Goal: Information Seeking & Learning: Learn about a topic

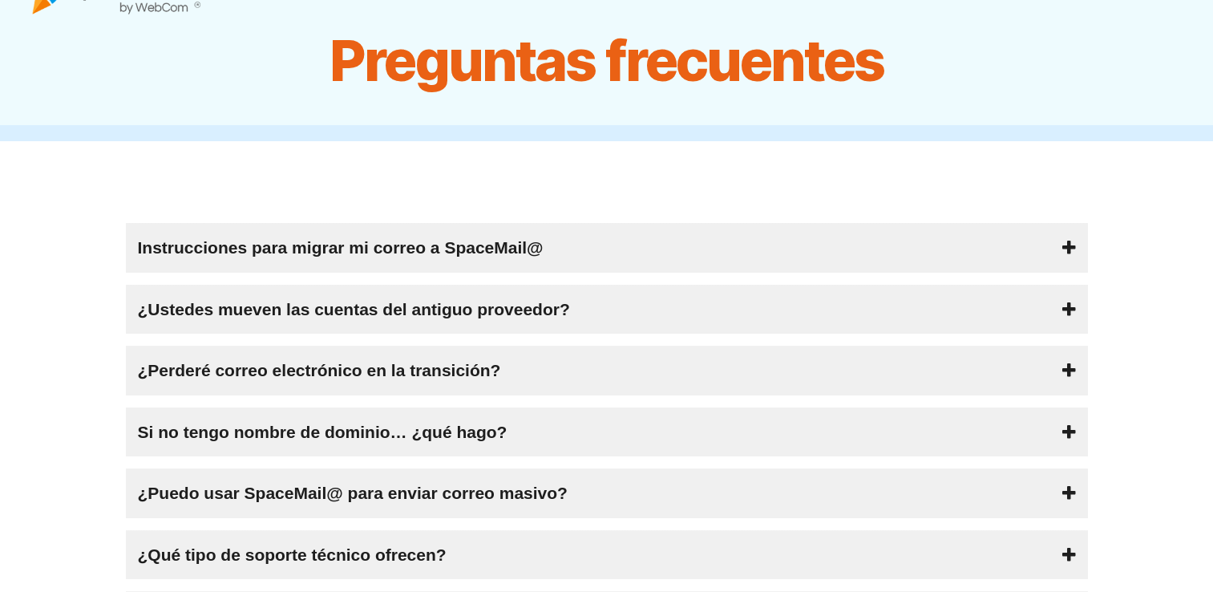
scroll to position [80, 0]
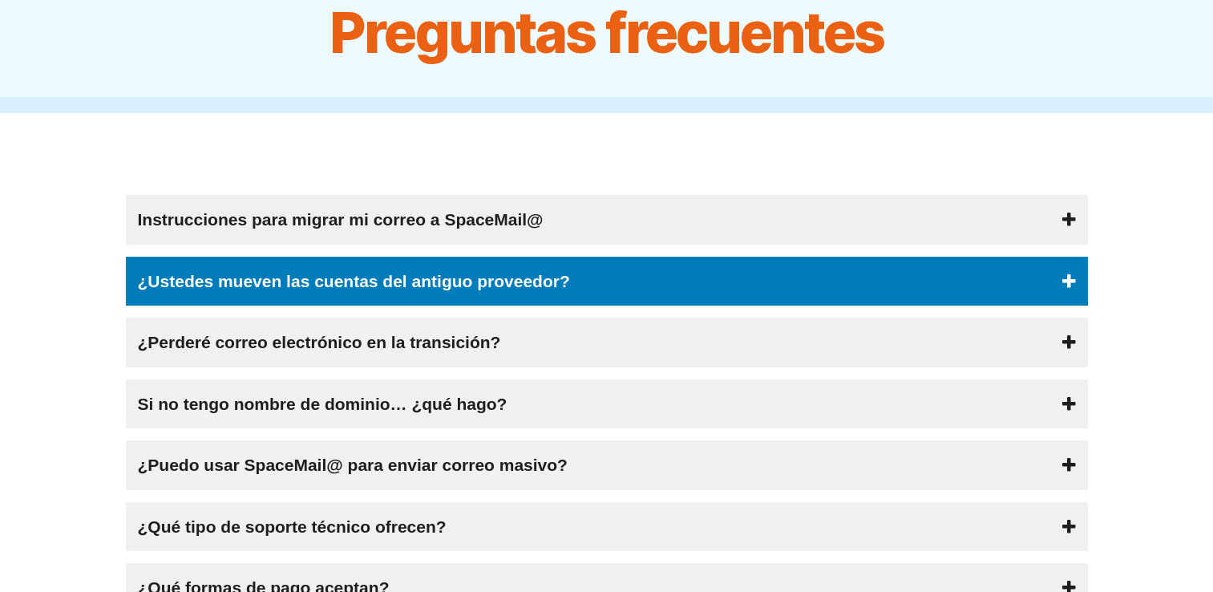
click at [594, 286] on div "¿Ustedes mueven las cuentas del antiguo proveedor?" at bounding box center [607, 281] width 962 height 50
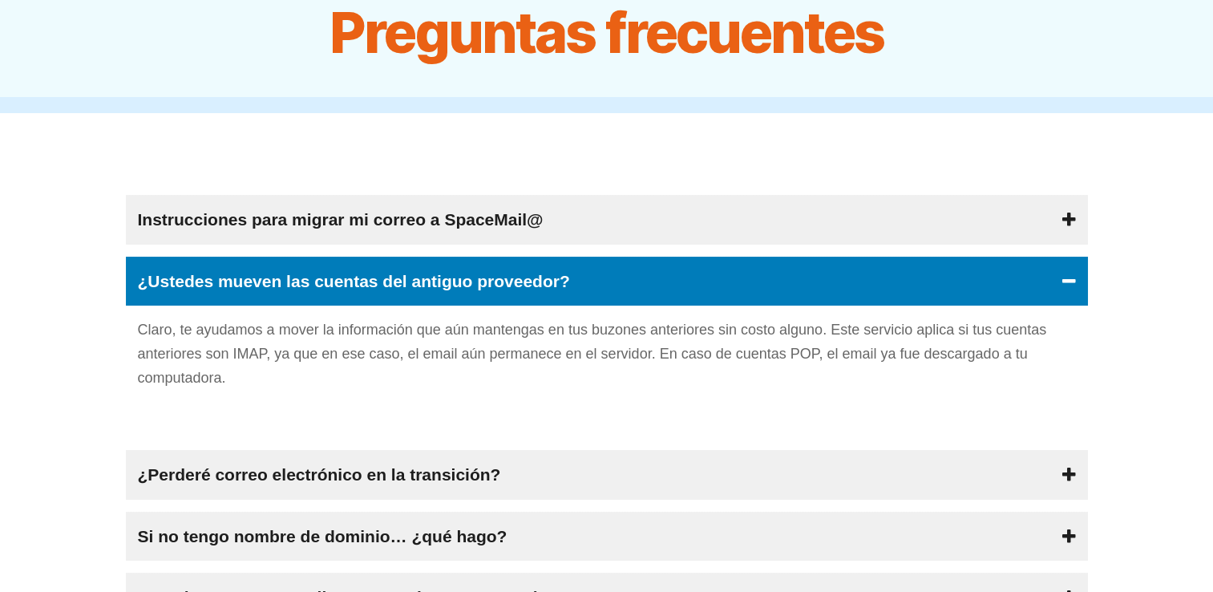
click at [594, 286] on div "¿Ustedes mueven las cuentas del antiguo proveedor?" at bounding box center [607, 281] width 962 height 50
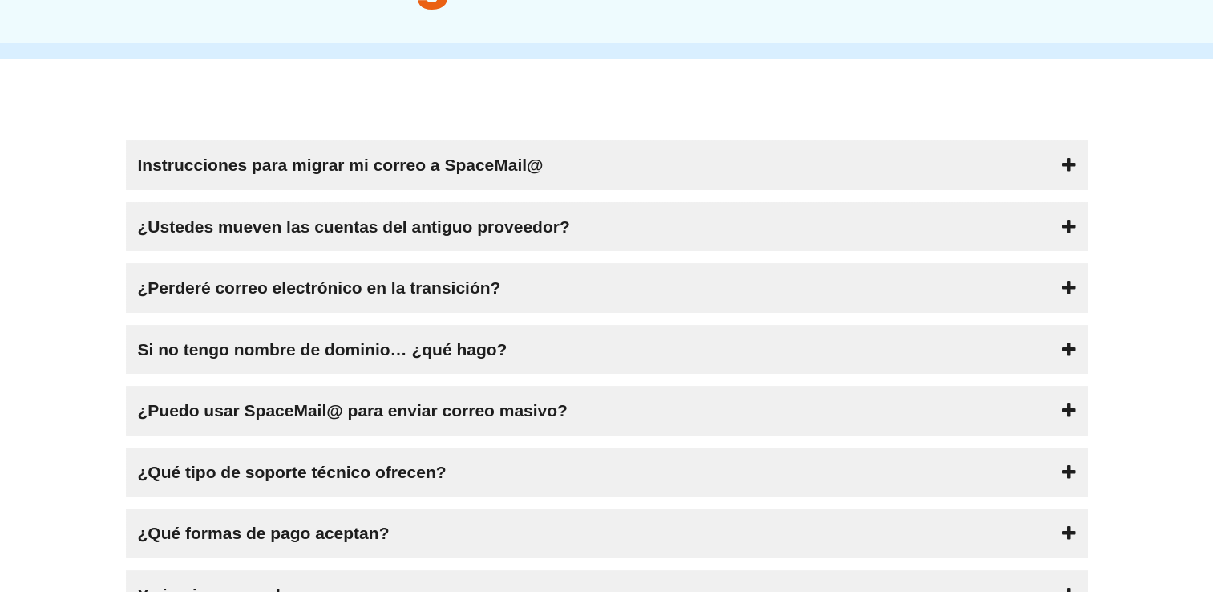
scroll to position [160, 0]
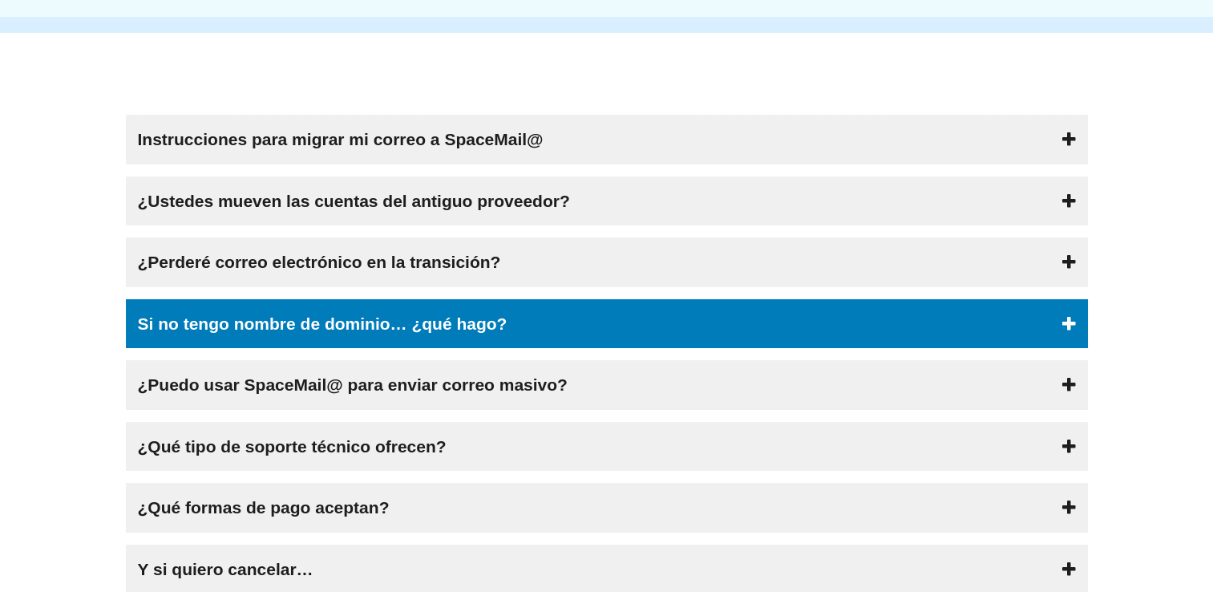
click at [415, 320] on span "Si no tengo nombre de dominio… ¿qué hago?" at bounding box center [322, 324] width 369 height 26
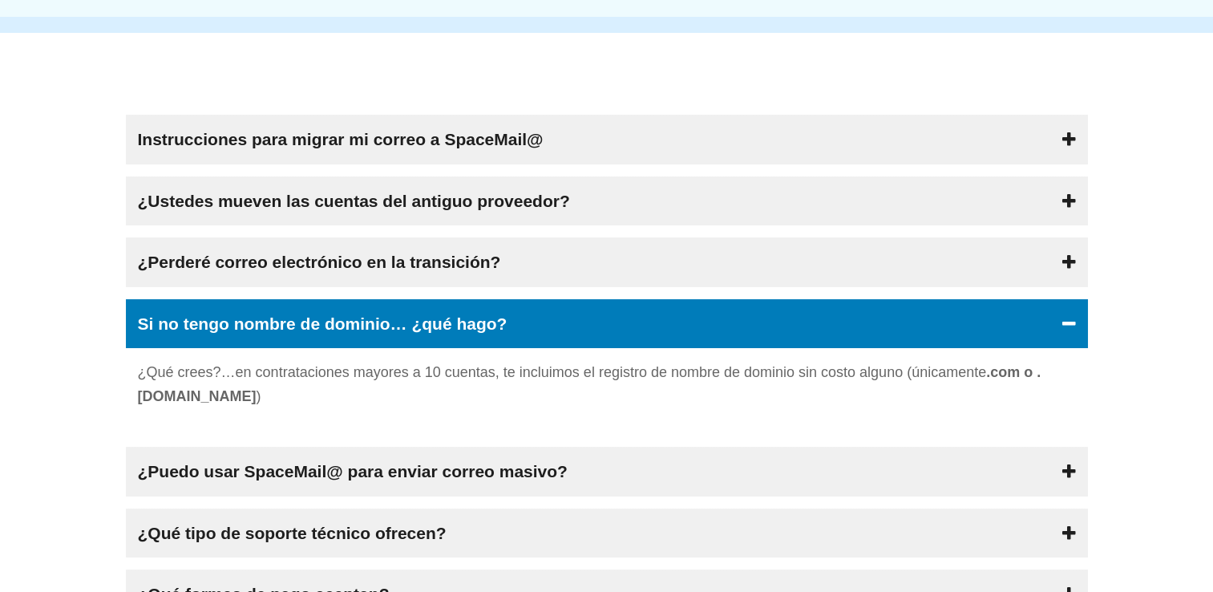
click at [415, 320] on span "Si no tengo nombre de dominio… ¿qué hago?" at bounding box center [322, 324] width 369 height 26
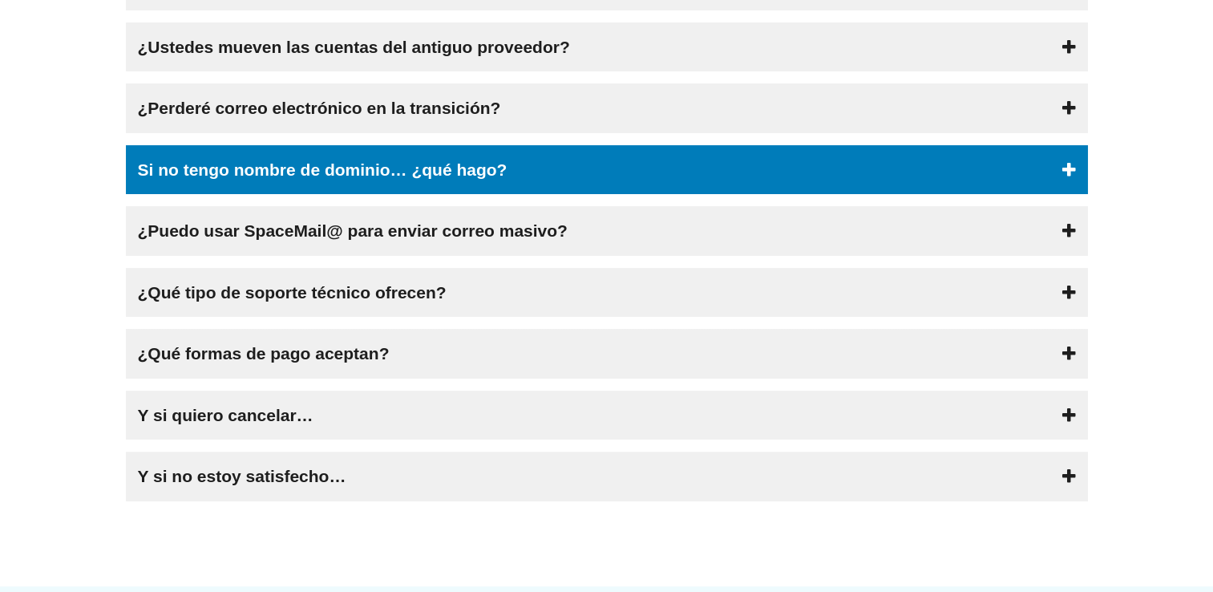
scroll to position [321, 0]
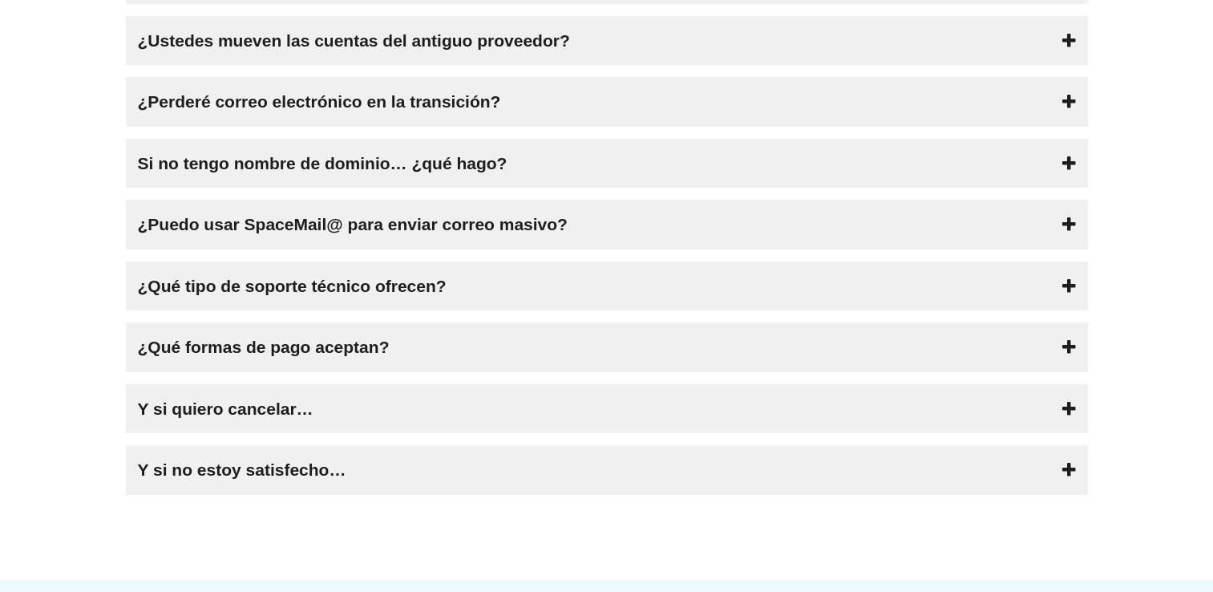
click at [482, 265] on div "¿Qué tipo de soporte técnico ofrecen?" at bounding box center [607, 286] width 962 height 50
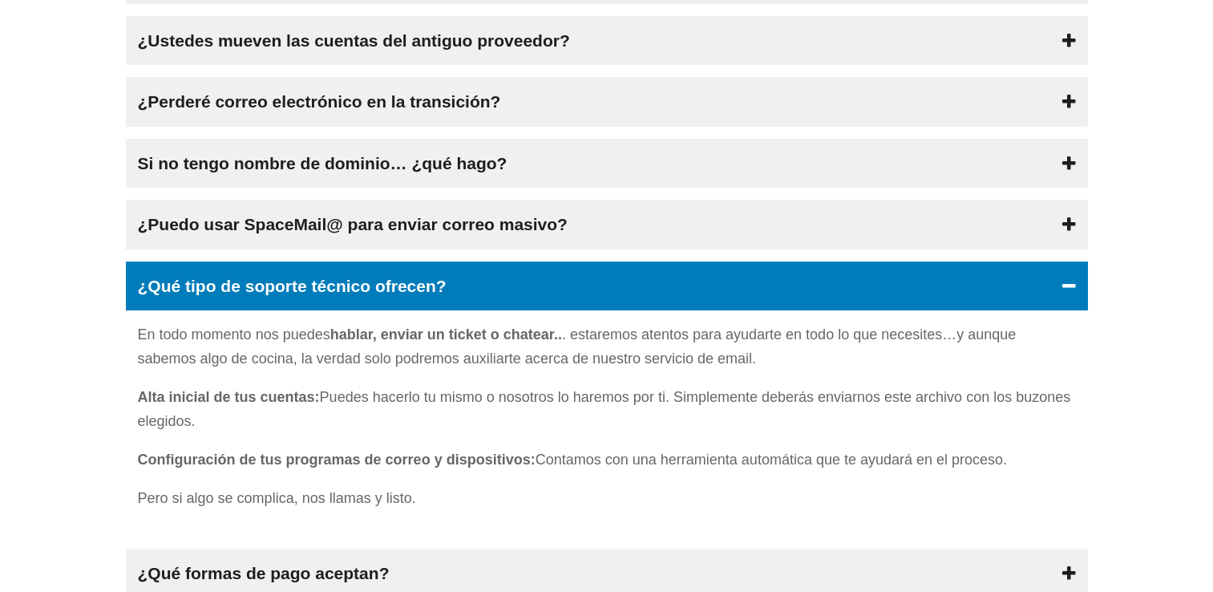
click at [471, 263] on div "¿Qué tipo de soporte técnico ofrecen?" at bounding box center [607, 286] width 962 height 50
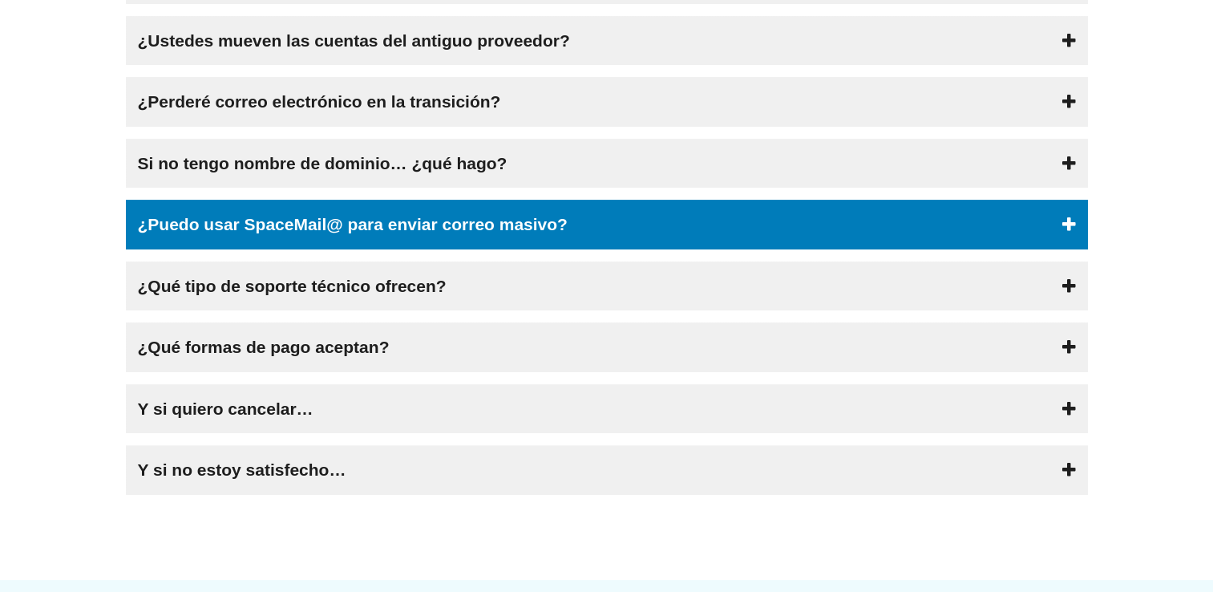
click at [479, 232] on span "¿ Puedo usar SpaceMail@ para enviar correo masivo?" at bounding box center [353, 225] width 430 height 26
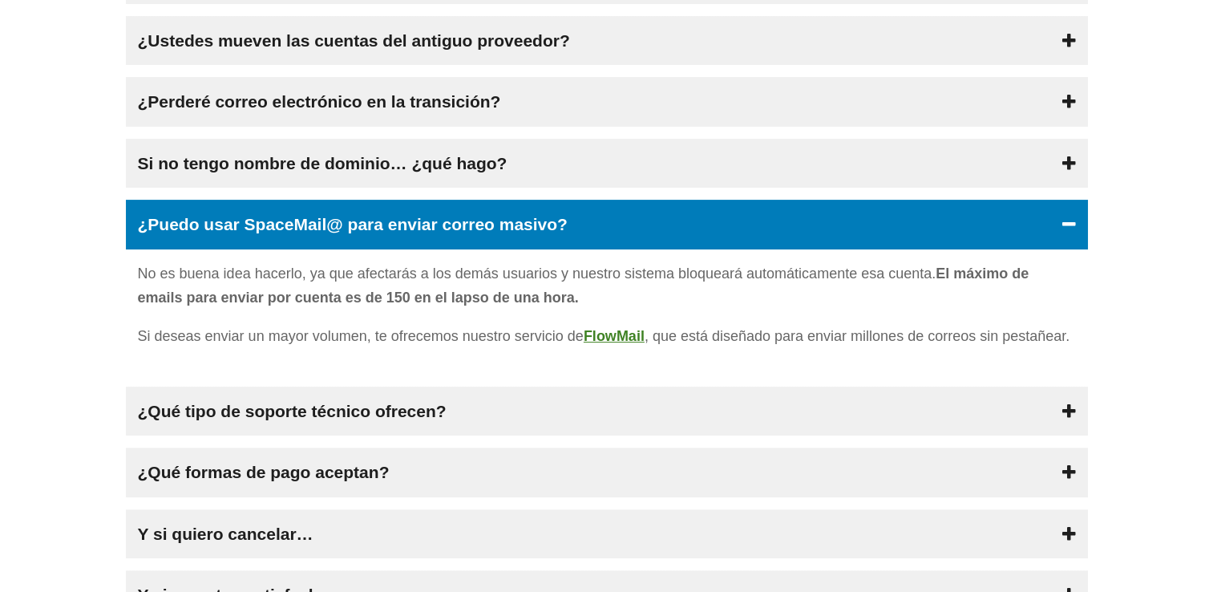
click at [844, 216] on div "¿ Puedo usar SpaceMail@ para enviar correo masivo?" at bounding box center [607, 225] width 962 height 50
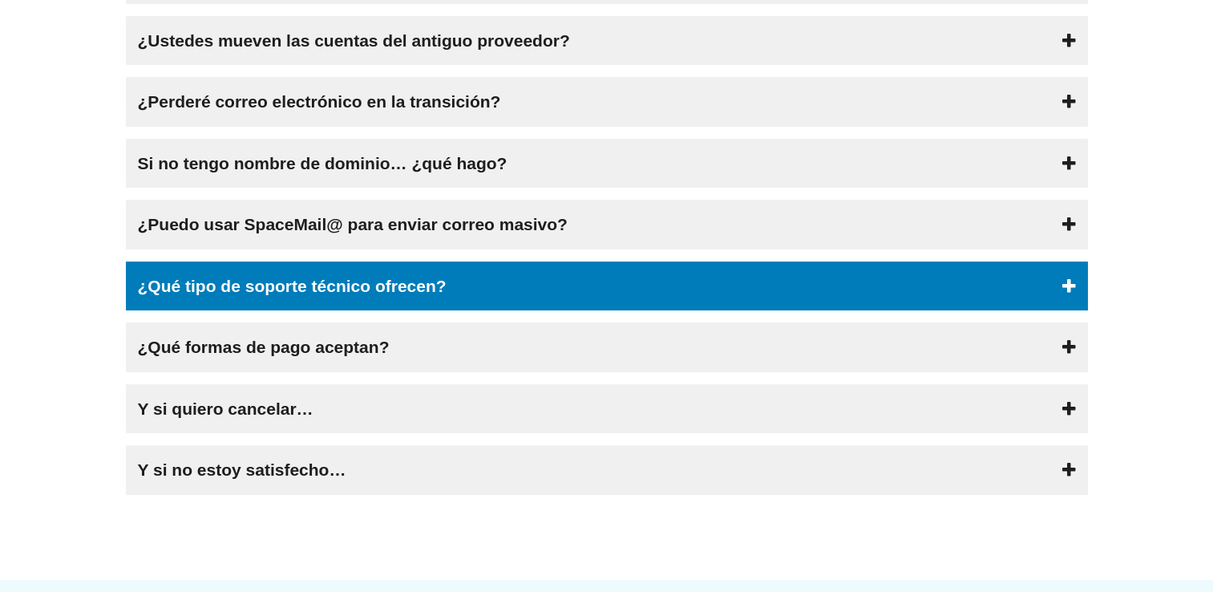
click at [323, 309] on div "¿Qué tipo de soporte técnico ofrecen?" at bounding box center [607, 286] width 962 height 50
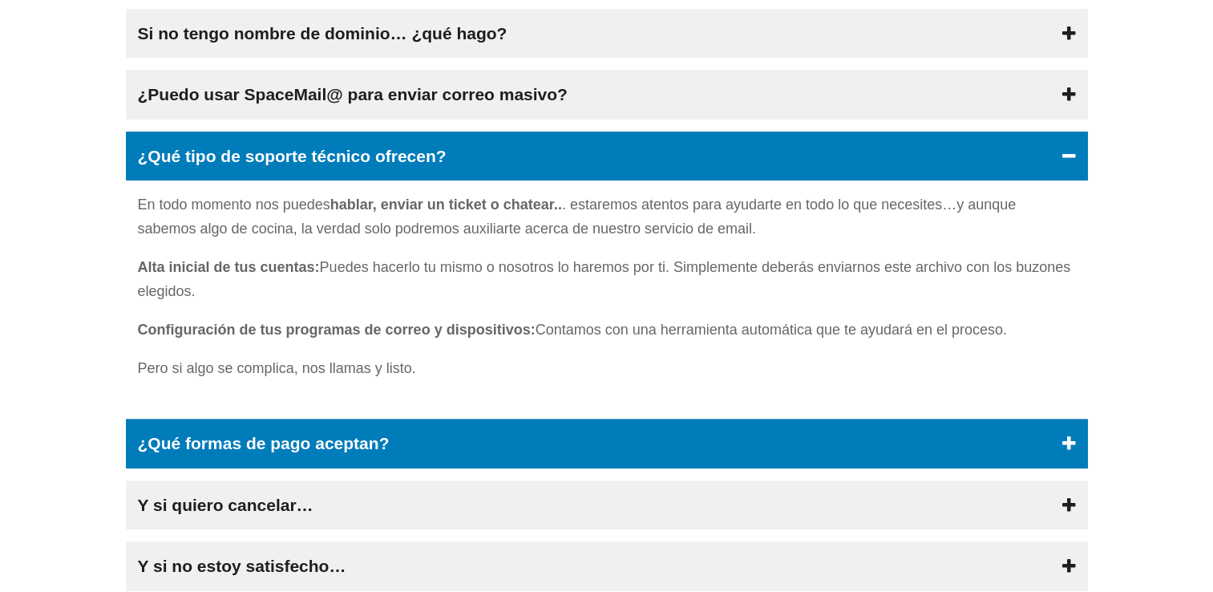
scroll to position [561, 0]
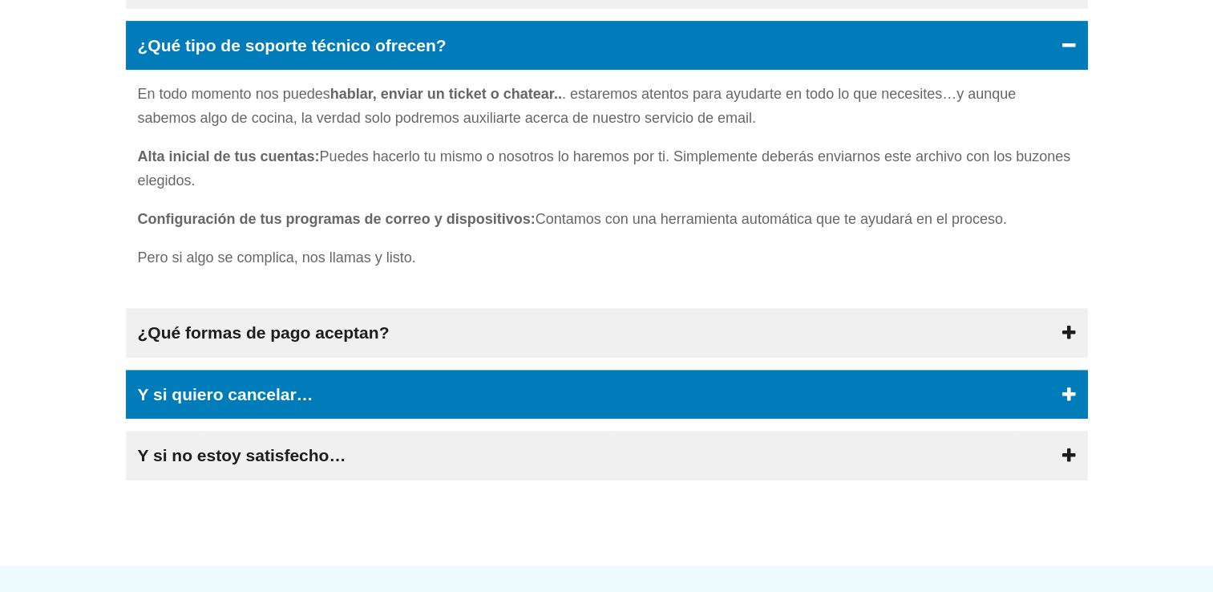
click at [328, 406] on div "Y si quiero cancelar…" at bounding box center [607, 394] width 962 height 50
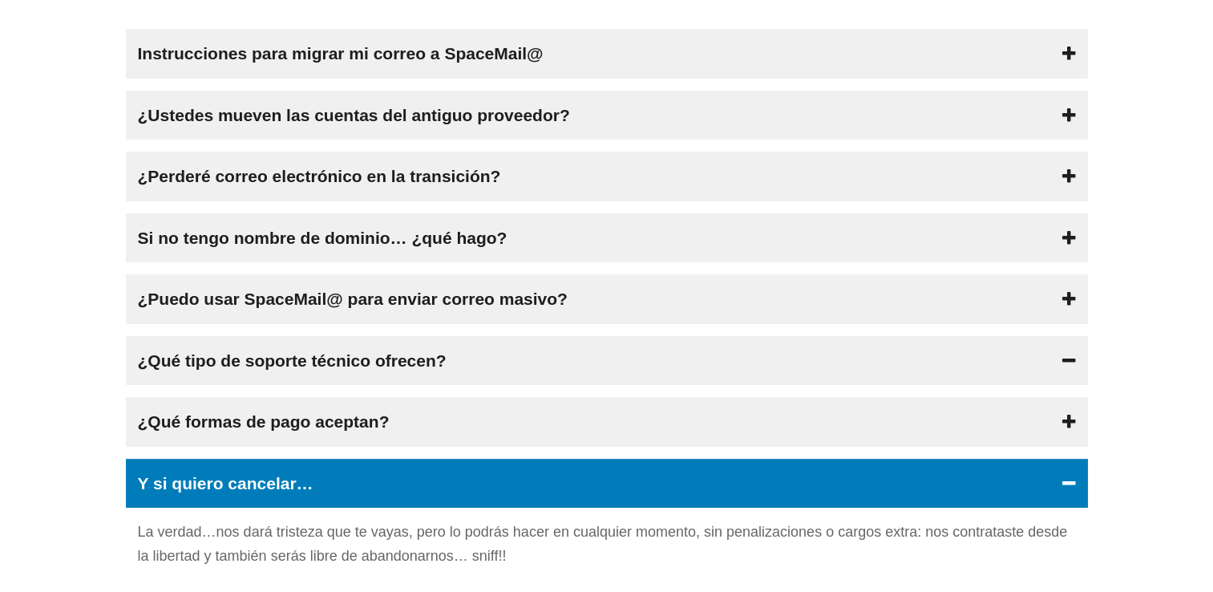
scroll to position [0, 0]
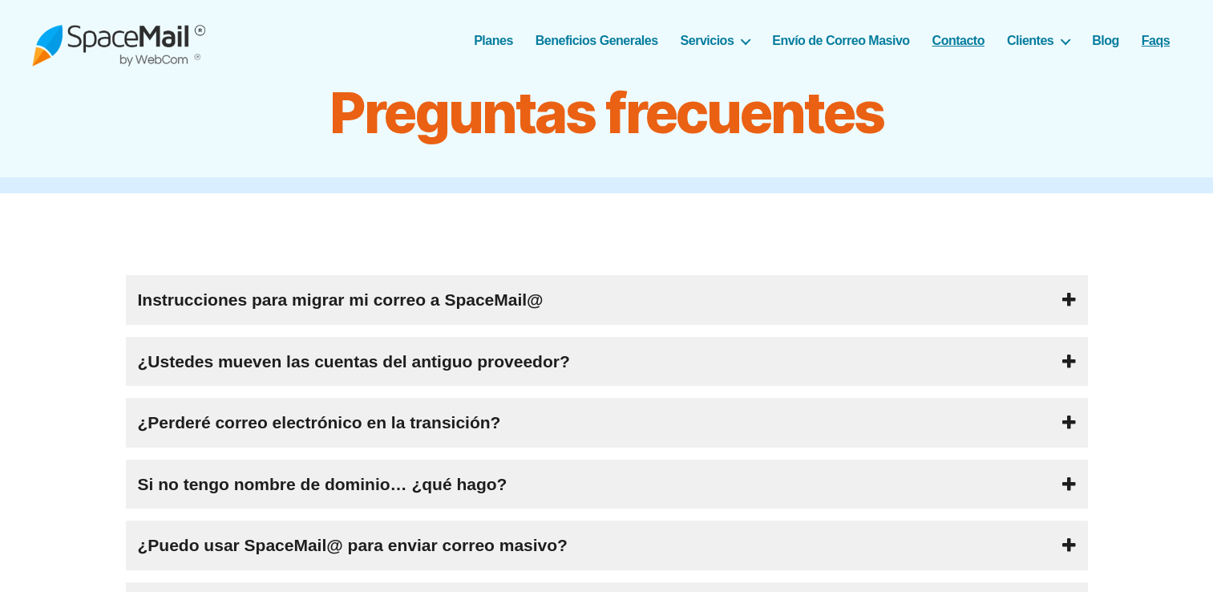
click at [982, 45] on link "Contacto" at bounding box center [957, 40] width 52 height 15
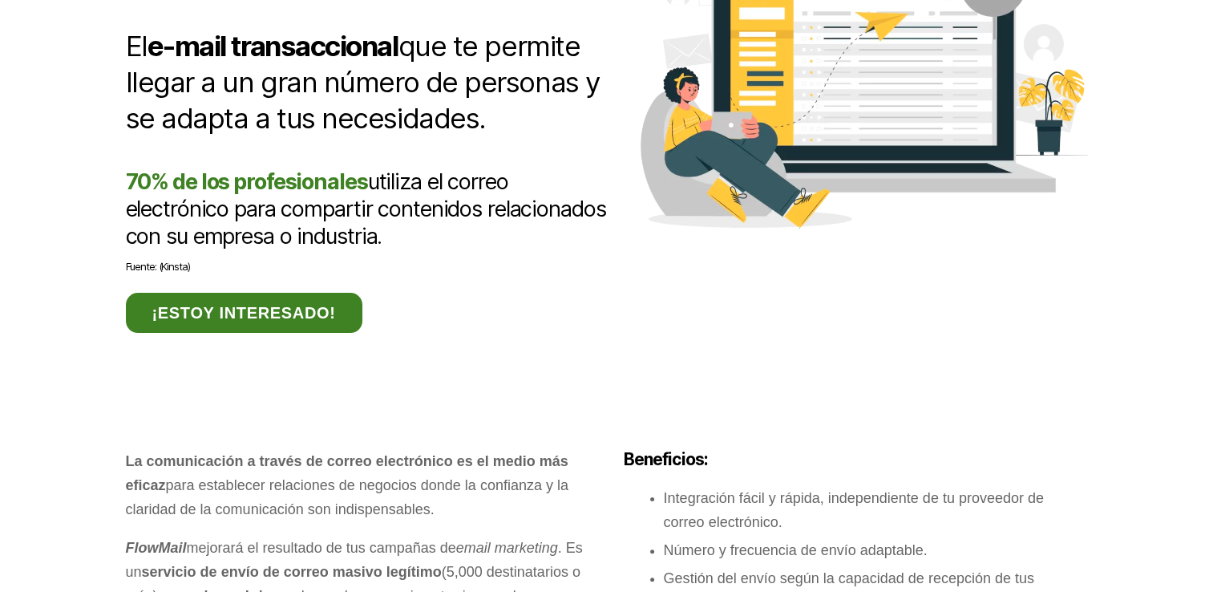
scroll to position [481, 0]
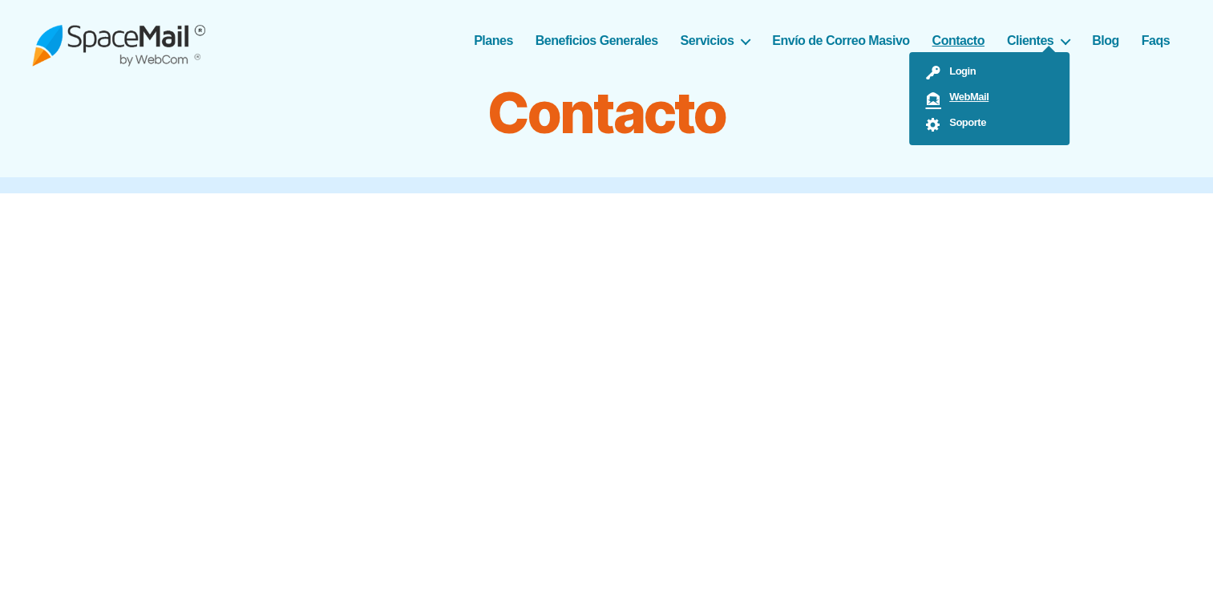
click at [983, 94] on span "WebMail" at bounding box center [964, 97] width 47 height 12
click at [955, 71] on span "Login" at bounding box center [958, 71] width 34 height 12
click at [950, 111] on link "Soporte" at bounding box center [989, 124] width 160 height 26
